Goal: Find specific page/section: Find specific page/section

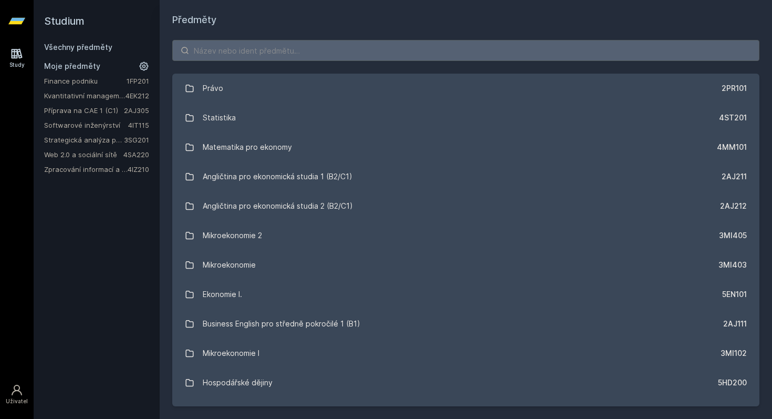
click at [81, 172] on link "Zpracování informací a znalostí" at bounding box center [86, 169] width 84 height 11
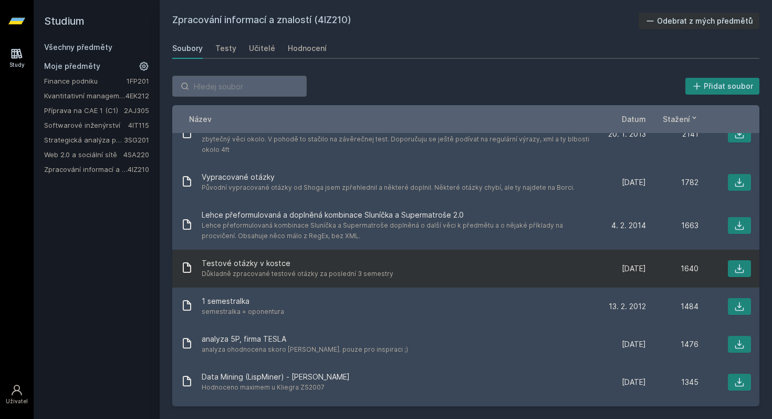
scroll to position [68, 0]
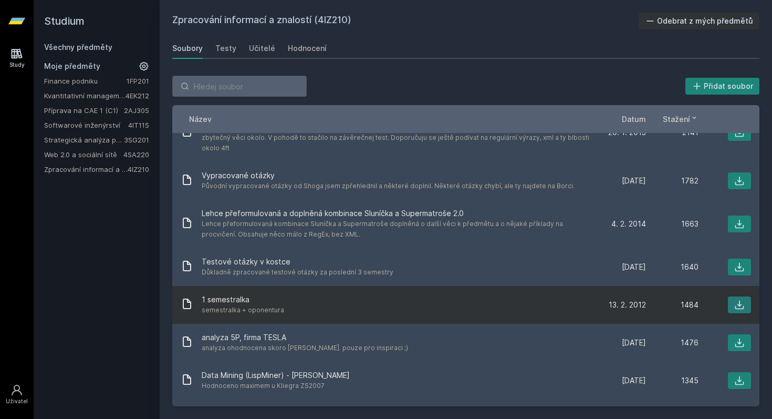
click at [736, 301] on icon at bounding box center [740, 305] width 9 height 9
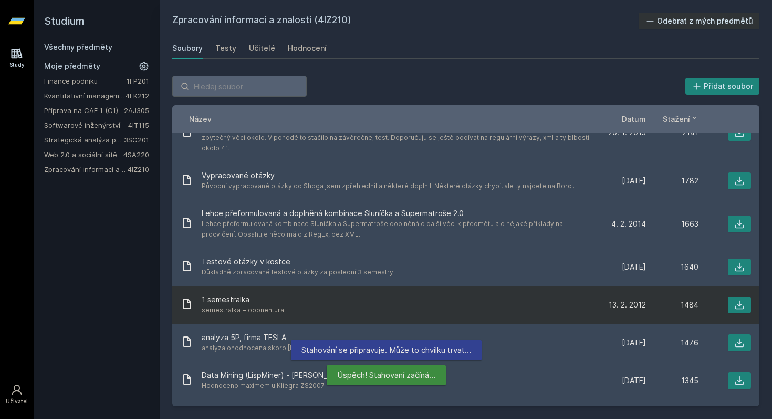
scroll to position [0, 0]
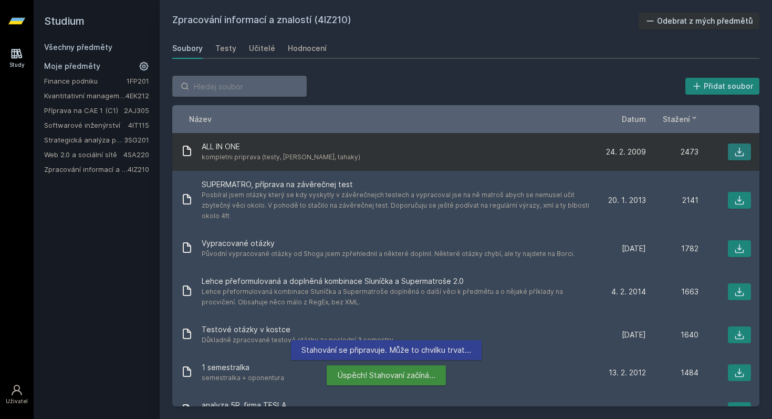
click at [742, 150] on icon at bounding box center [740, 152] width 11 height 11
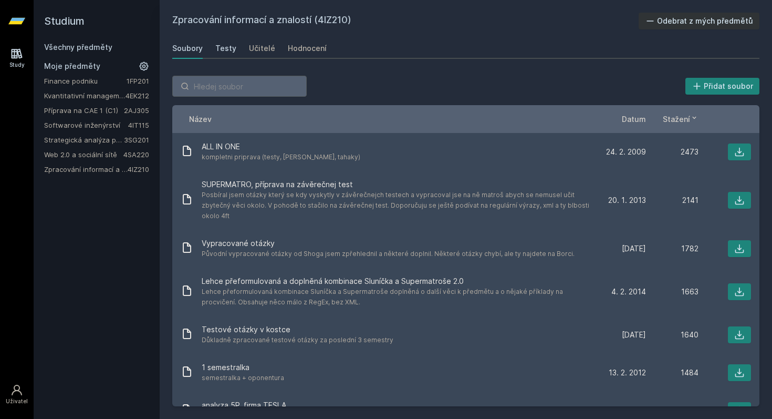
click at [224, 50] on div "Testy" at bounding box center [225, 48] width 21 height 11
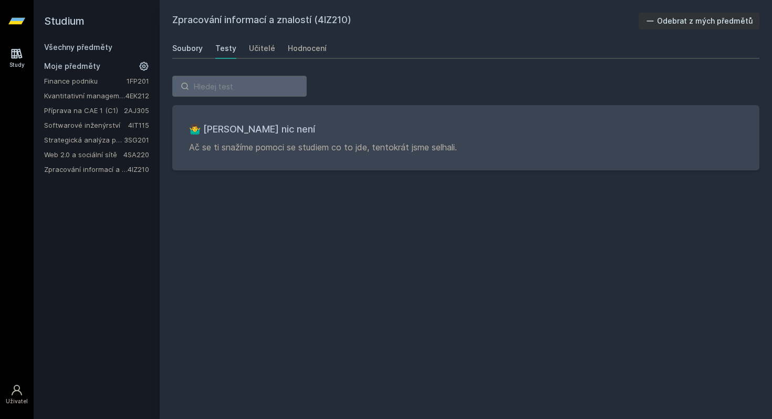
click at [191, 49] on div "Soubory" at bounding box center [187, 48] width 30 height 11
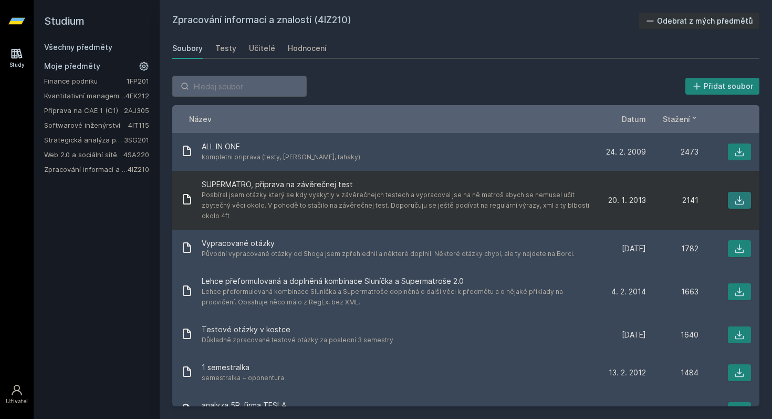
click at [742, 197] on icon at bounding box center [740, 200] width 11 height 11
